Goal: Information Seeking & Learning: Learn about a topic

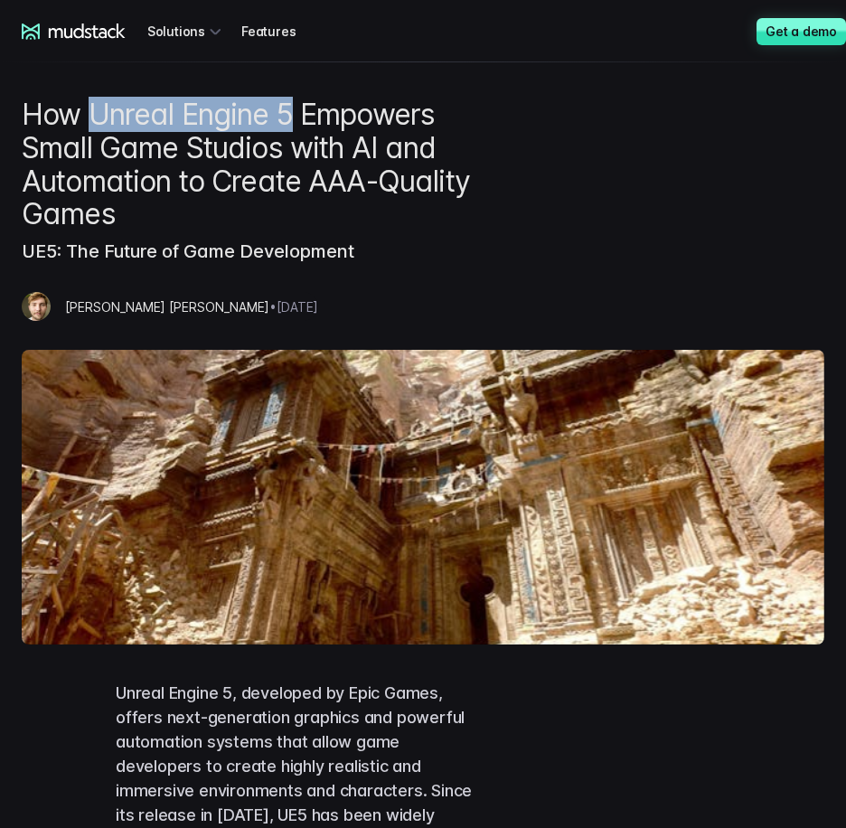
drag, startPoint x: 89, startPoint y: 119, endPoint x: 288, endPoint y: 104, distance: 199.4
click at [288, 104] on h1 "How Unreal Engine 5 Empowers Small Game Studios with AI and Automation to Creat…" at bounding box center [254, 165] width 465 height 133
copy h1 "Unreal Engine 5"
